Goal: Navigation & Orientation: Find specific page/section

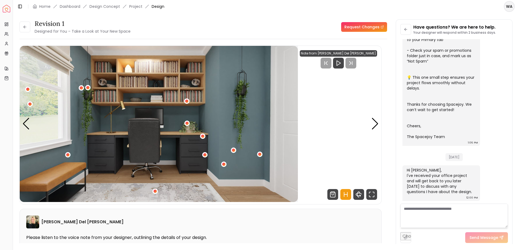
scroll to position [144, 0]
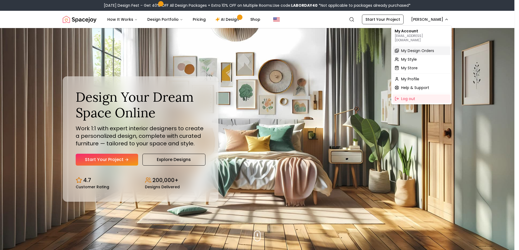
click at [414, 49] on span "My Design Orders" at bounding box center [417, 50] width 33 height 5
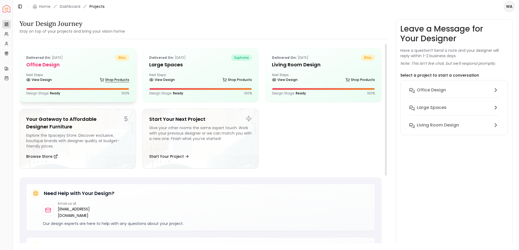
click at [110, 82] on link "Shop Products" at bounding box center [114, 80] width 29 height 8
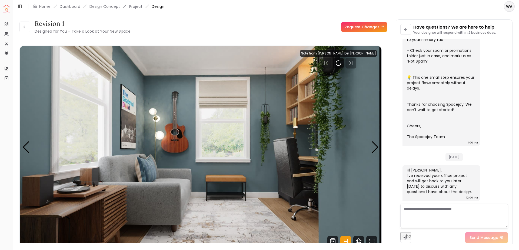
scroll to position [144, 0]
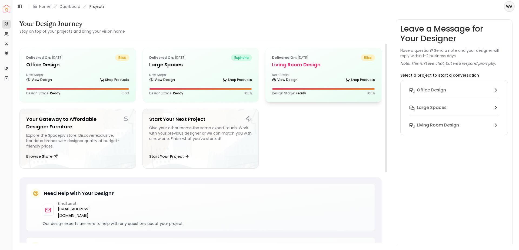
click at [290, 74] on div "Next Steps: View Design Shop Products" at bounding box center [323, 78] width 103 height 11
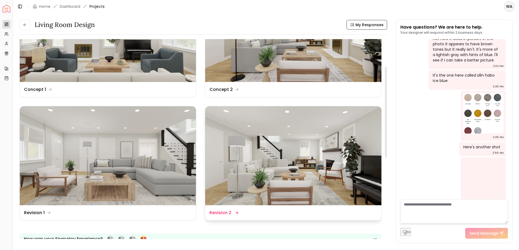
scroll to position [75, 0]
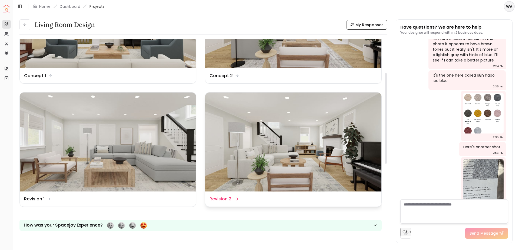
click at [267, 163] on img at bounding box center [293, 142] width 176 height 99
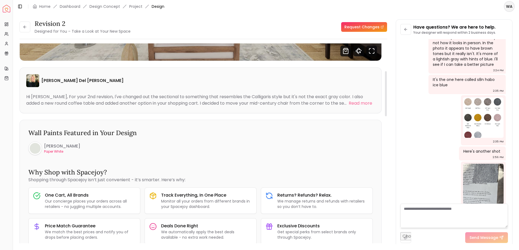
scroll to position [37, 0]
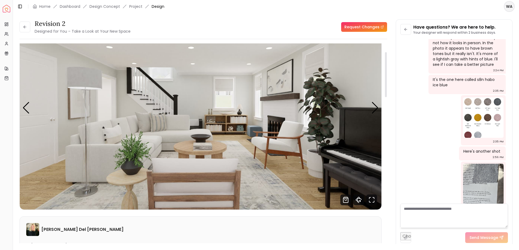
click at [242, 122] on img "1 / 5" at bounding box center [200, 107] width 361 height 203
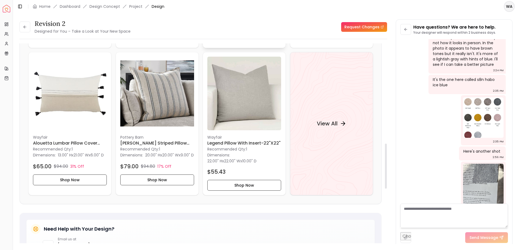
scroll to position [373, 0]
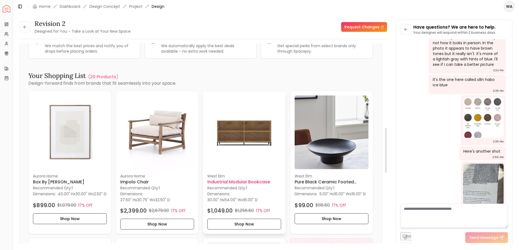
click at [226, 181] on h6 "Industrial Modular Bookcase" at bounding box center [244, 182] width 74 height 6
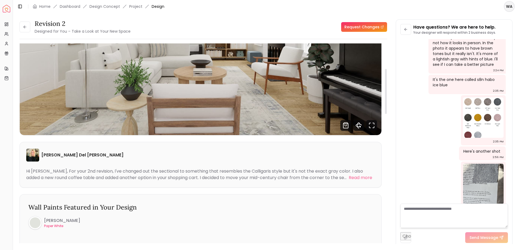
scroll to position [0, 0]
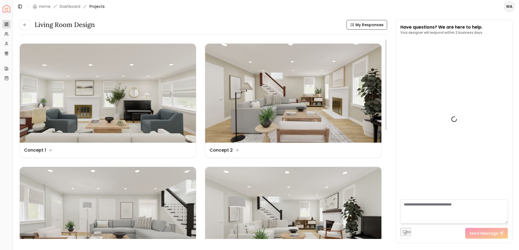
scroll to position [1144, 0]
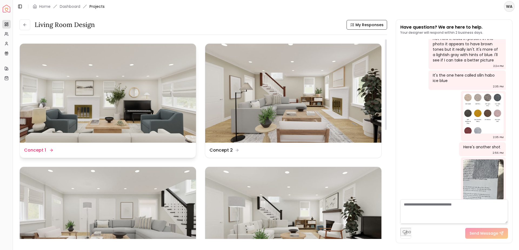
click at [122, 92] on img at bounding box center [108, 93] width 176 height 99
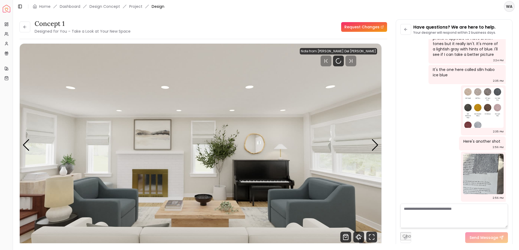
scroll to position [1140, 0]
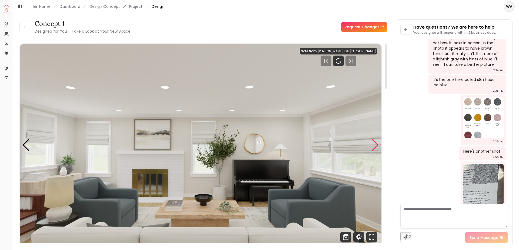
click at [375, 144] on div "Next slide" at bounding box center [374, 145] width 7 height 12
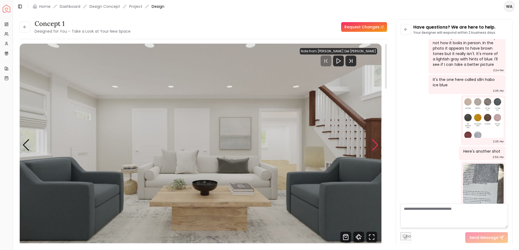
click at [375, 144] on div "Next slide" at bounding box center [374, 145] width 7 height 12
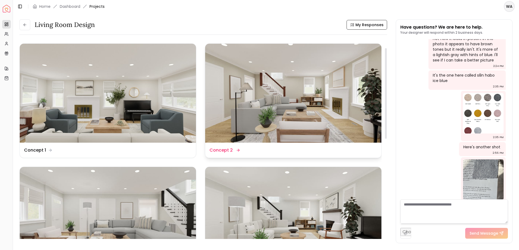
scroll to position [37, 0]
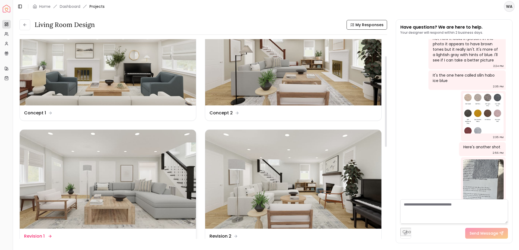
click at [112, 156] on img at bounding box center [108, 179] width 176 height 99
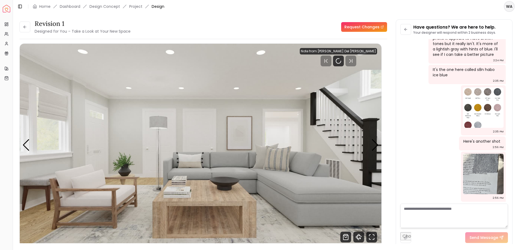
scroll to position [1140, 0]
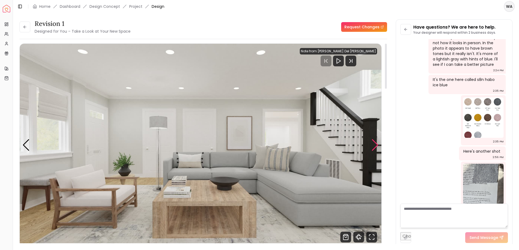
click at [375, 142] on div "Next slide" at bounding box center [374, 145] width 7 height 12
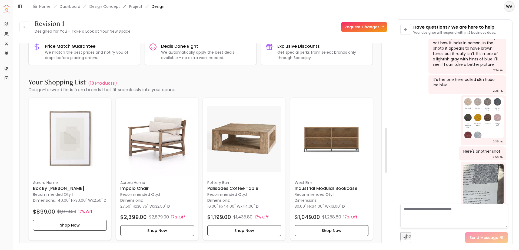
scroll to position [112, 0]
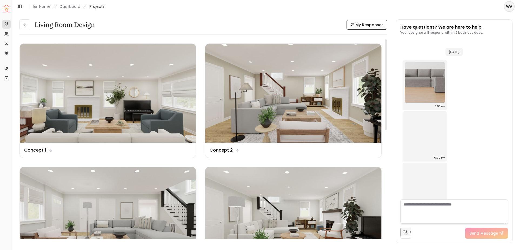
scroll to position [1144, 0]
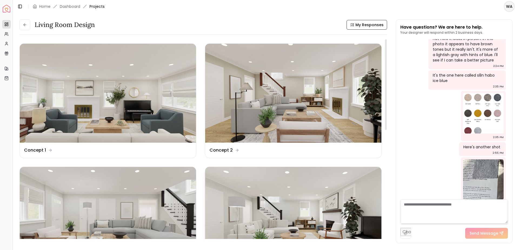
click at [325, 209] on img at bounding box center [293, 216] width 176 height 99
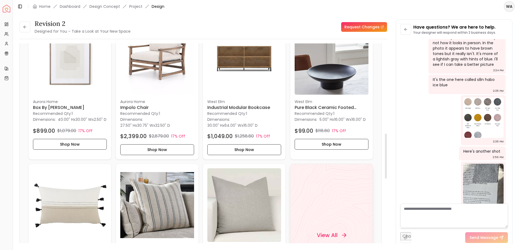
scroll to position [335, 0]
